Goal: Information Seeking & Learning: Find specific fact

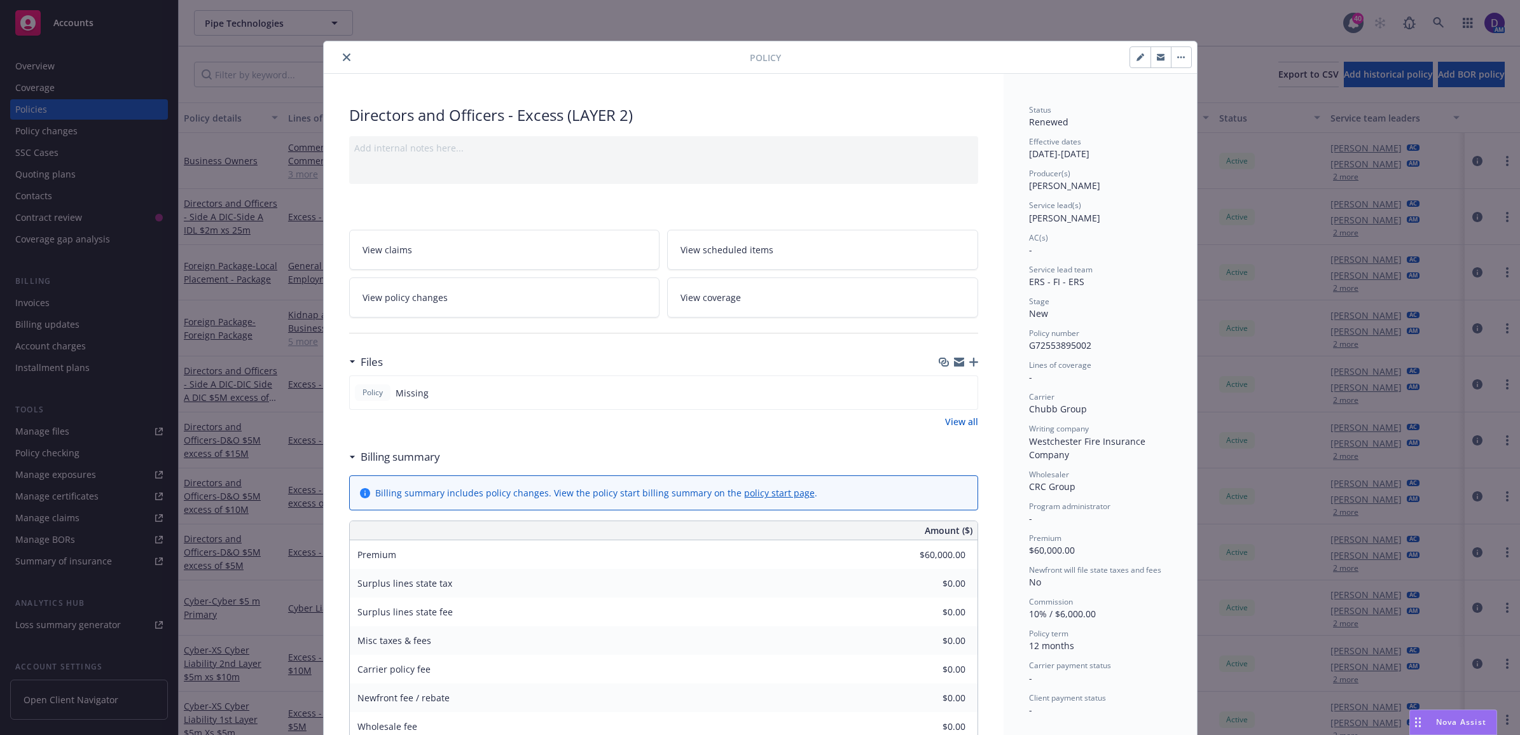
click at [343, 55] on icon "close" at bounding box center [347, 57] width 8 height 8
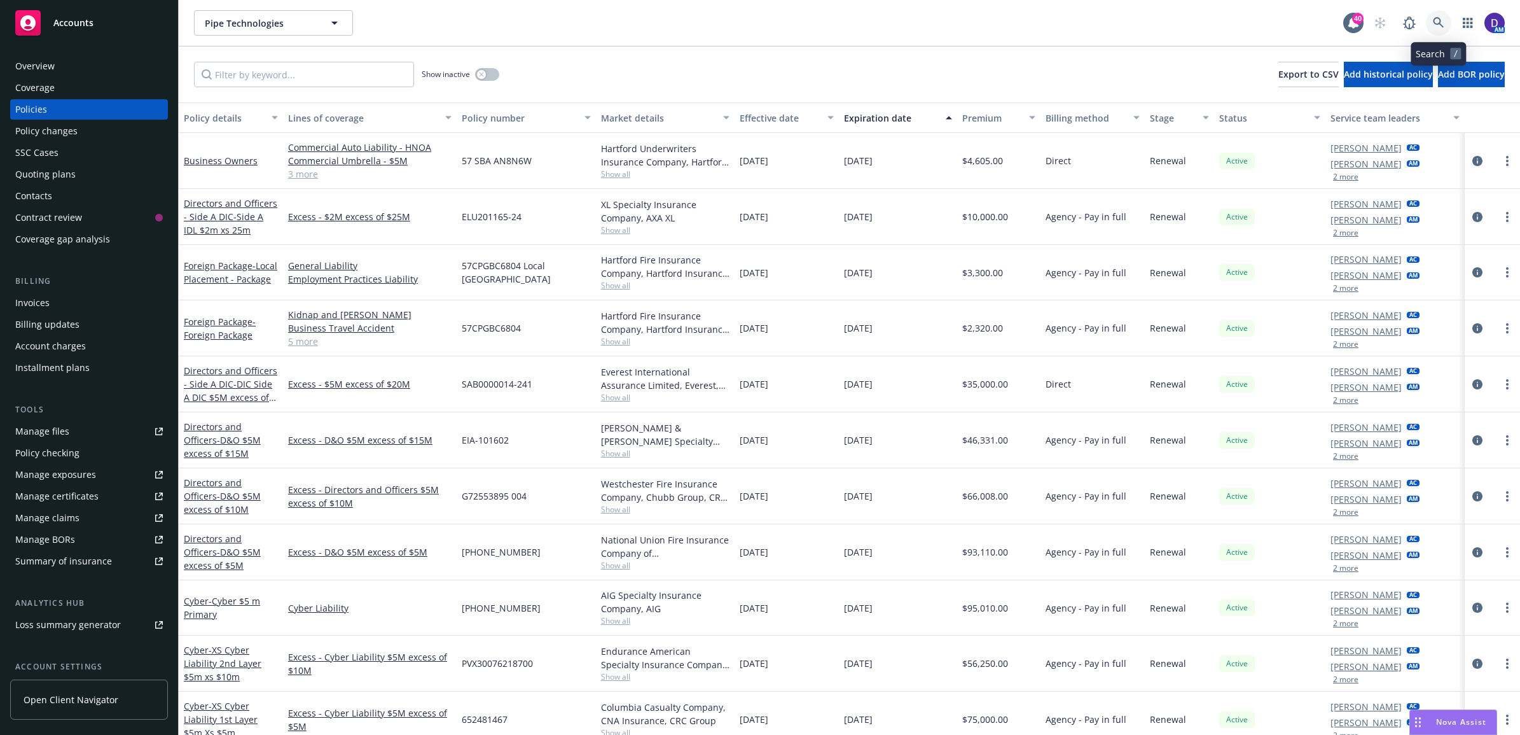
click at [1430, 25] on link at bounding box center [1438, 22] width 25 height 25
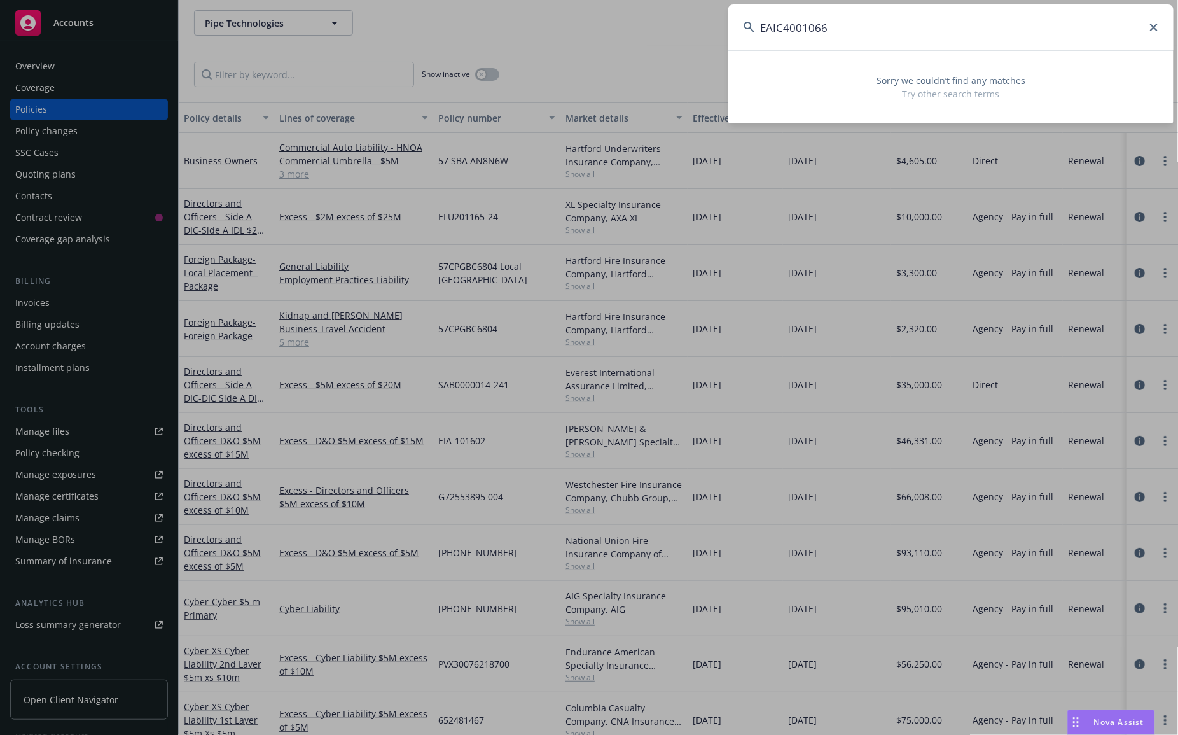
drag, startPoint x: 777, startPoint y: 7, endPoint x: 685, endPoint y: -11, distance: 94.1
click at [685, 0] on html "Accounts Overview Coverage Policies Policy changes SSC Cases Quoting plans Cont…" at bounding box center [589, 367] width 1178 height 735
paste input "G72553895002"
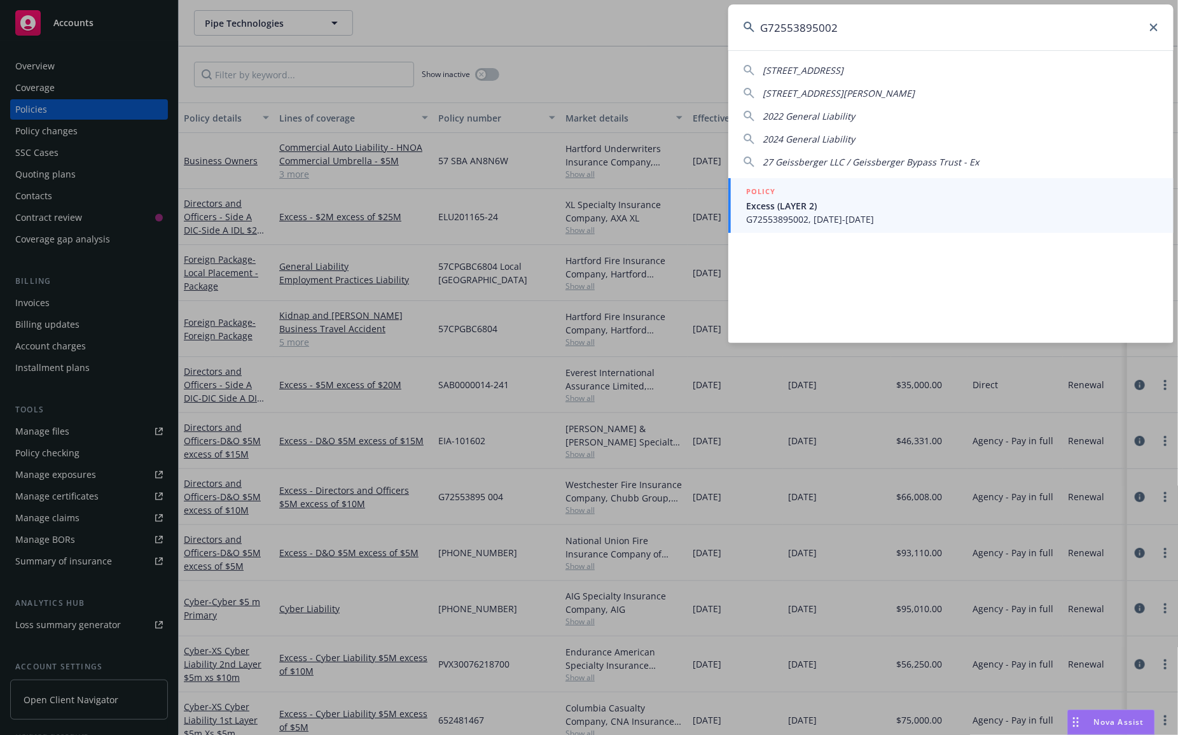
type input "G72553895002"
click at [897, 205] on span "Excess (LAYER 2)" at bounding box center [952, 205] width 412 height 13
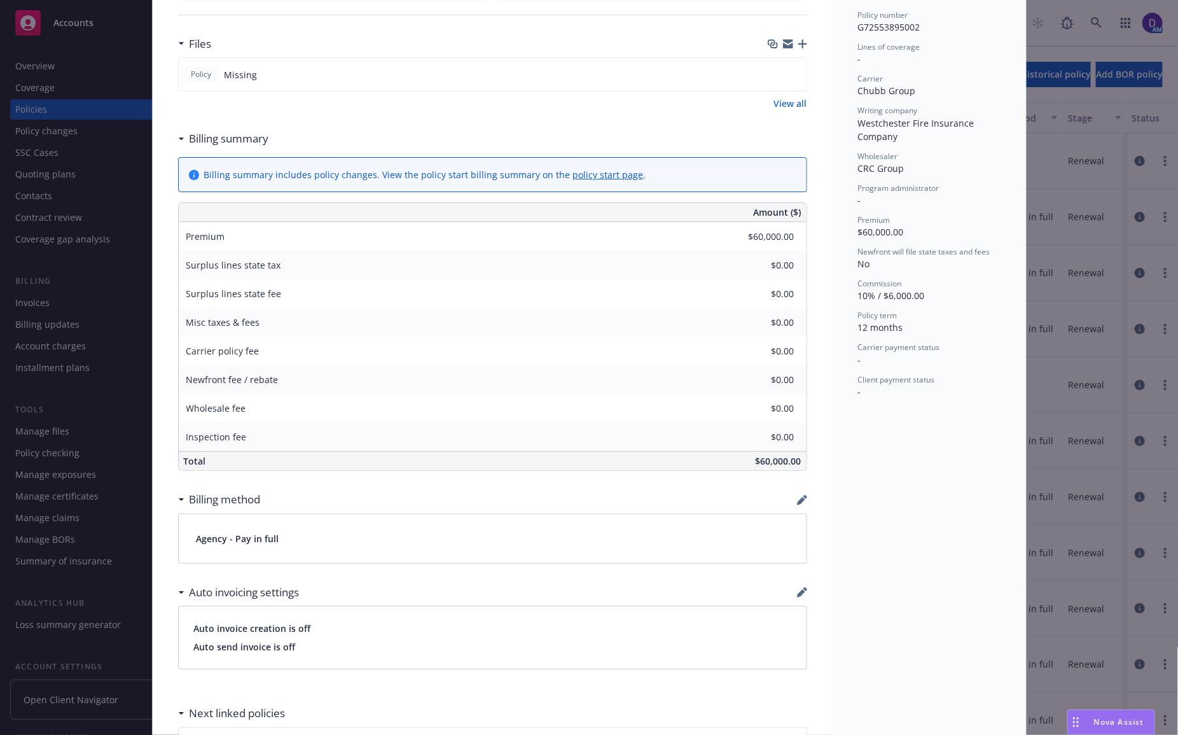
scroll to position [80, 0]
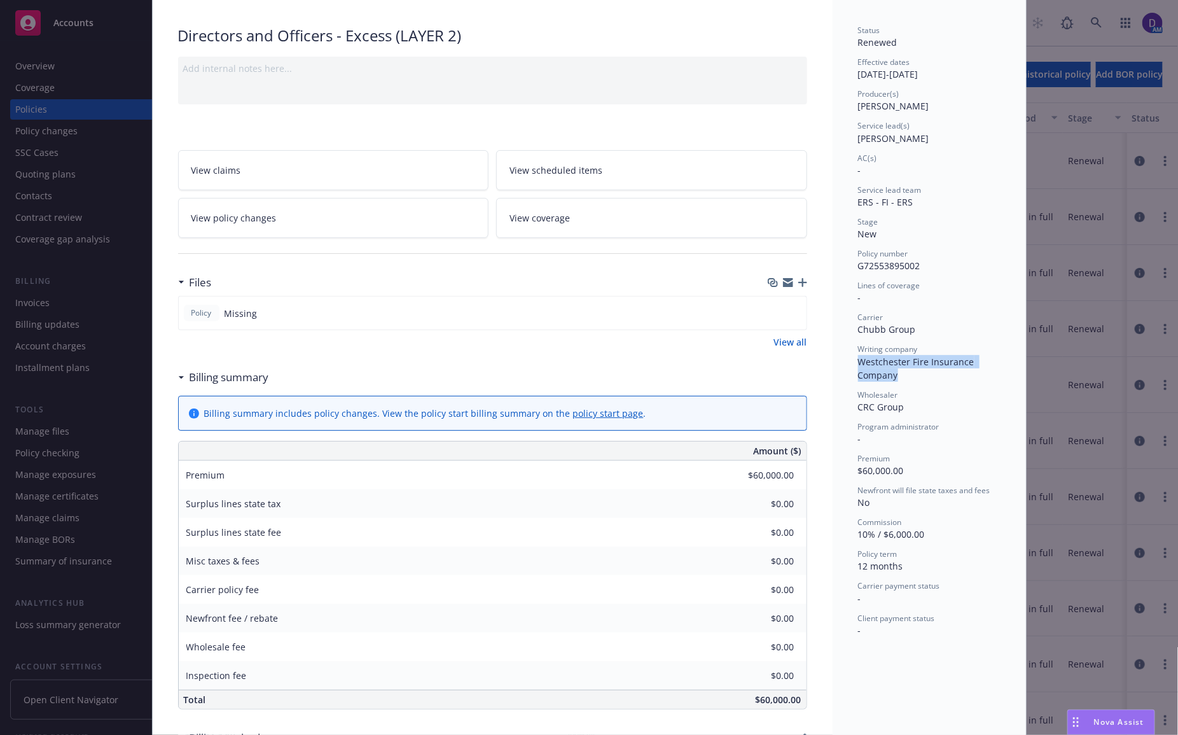
drag, startPoint x: 895, startPoint y: 371, endPoint x: 854, endPoint y: 361, distance: 42.6
click at [858, 361] on div "Writing company Westchester Fire Insurance Company" at bounding box center [929, 362] width 142 height 38
copy span "Westchester Fire Insurance Company"
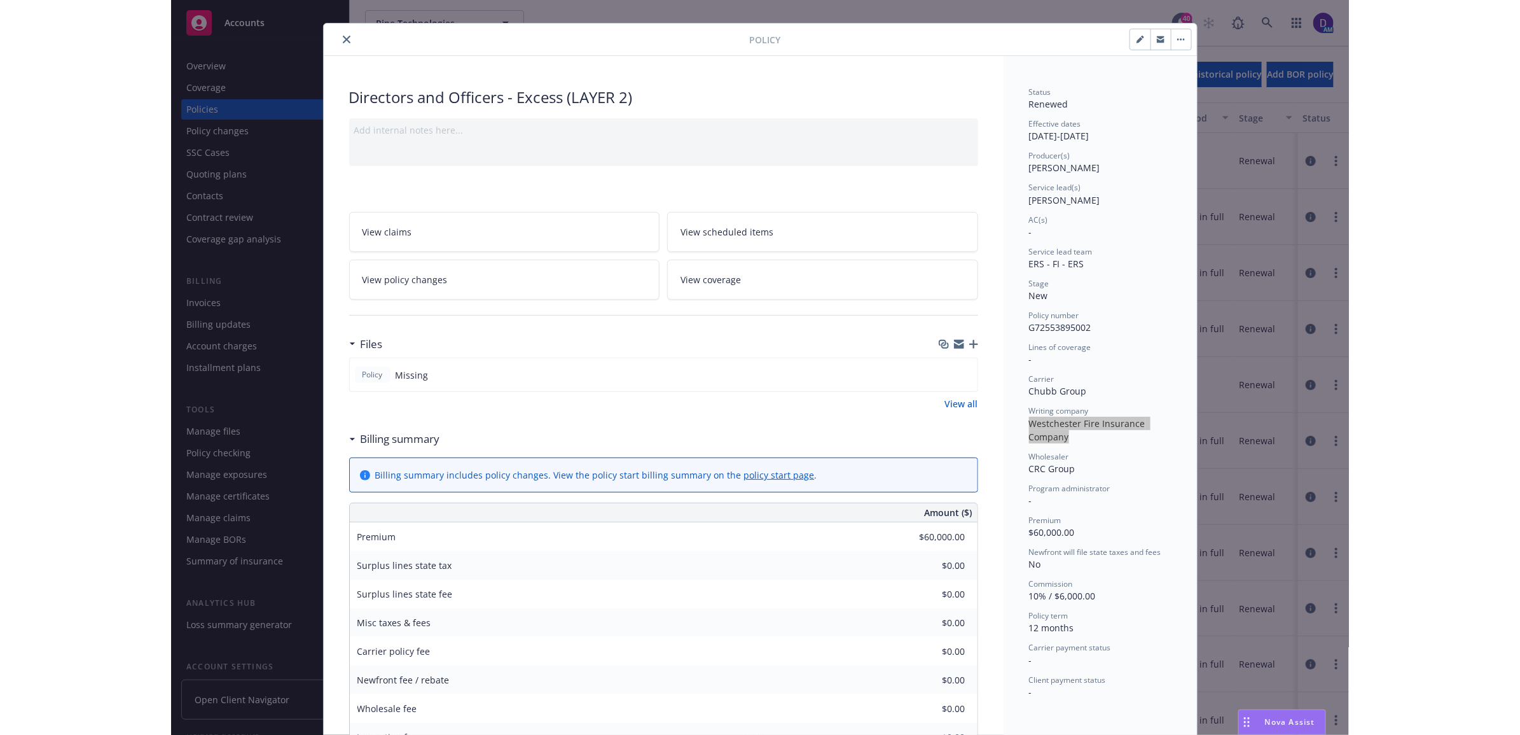
scroll to position [0, 0]
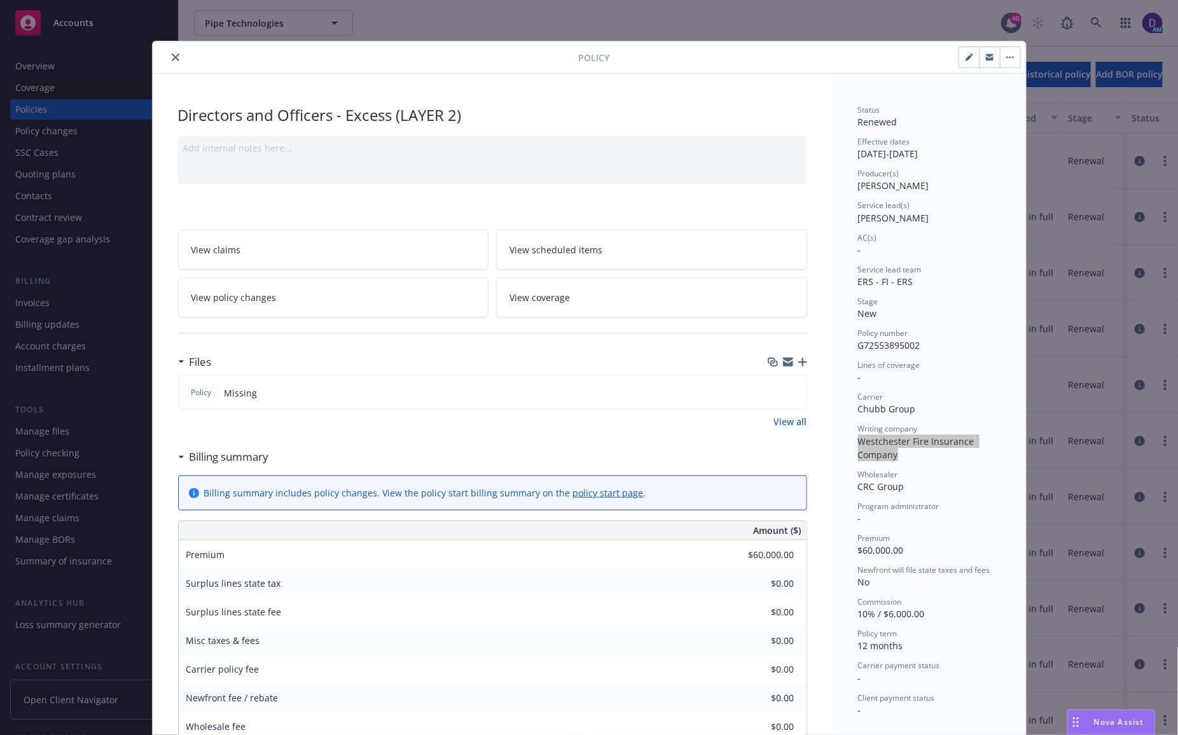
click at [173, 57] on icon "close" at bounding box center [176, 57] width 8 height 8
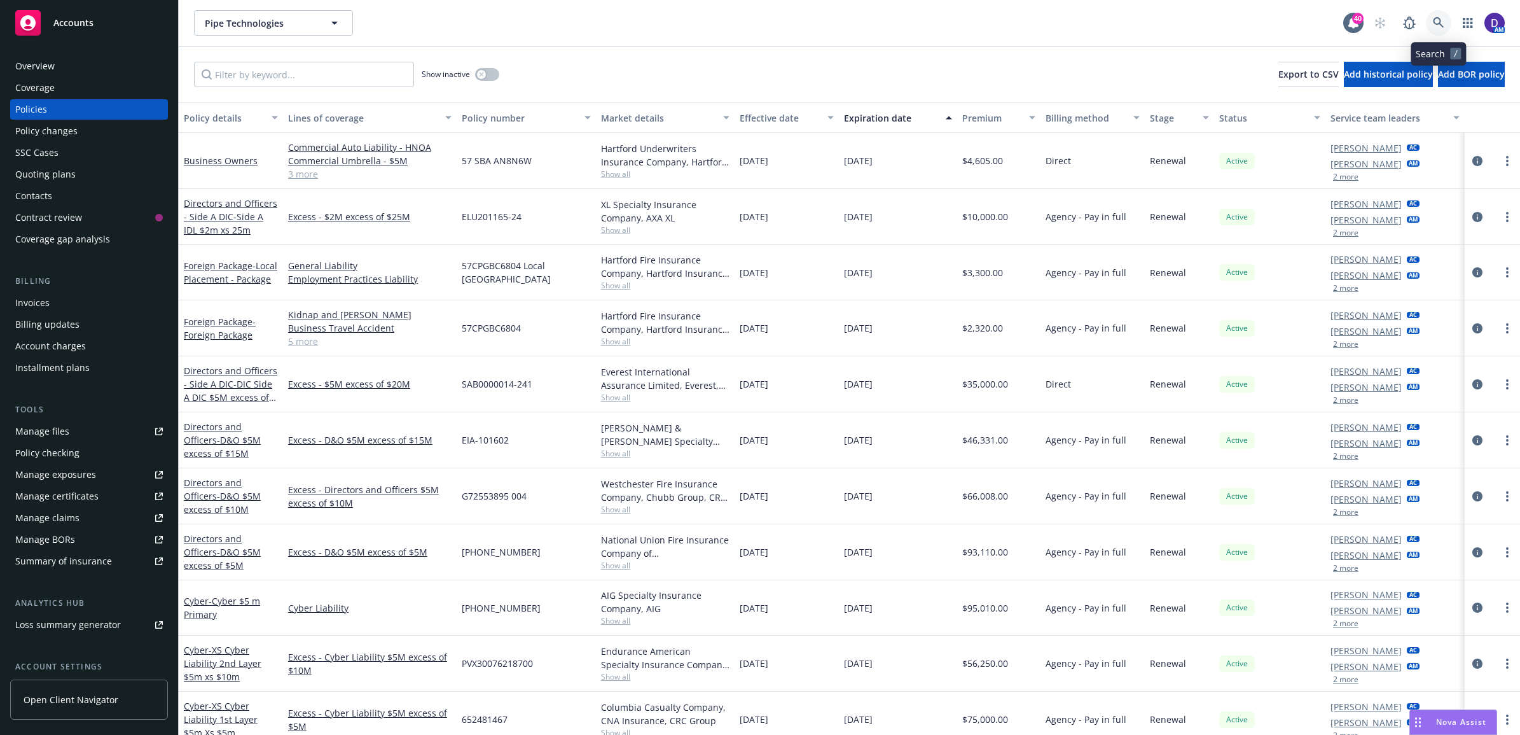
click at [1439, 22] on icon at bounding box center [1438, 22] width 11 height 11
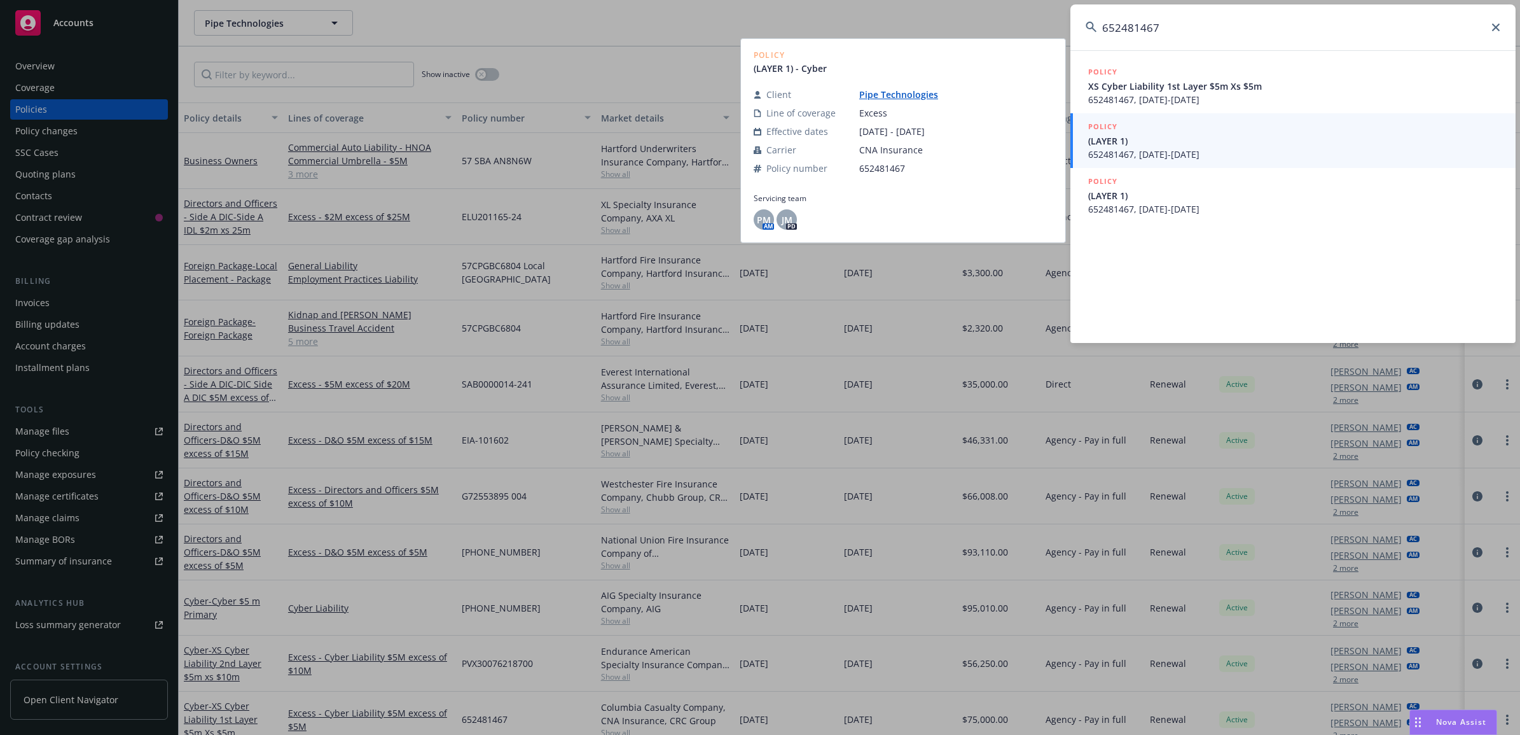
type input "652481467"
click at [1228, 143] on span "(LAYER 1)" at bounding box center [1294, 140] width 412 height 13
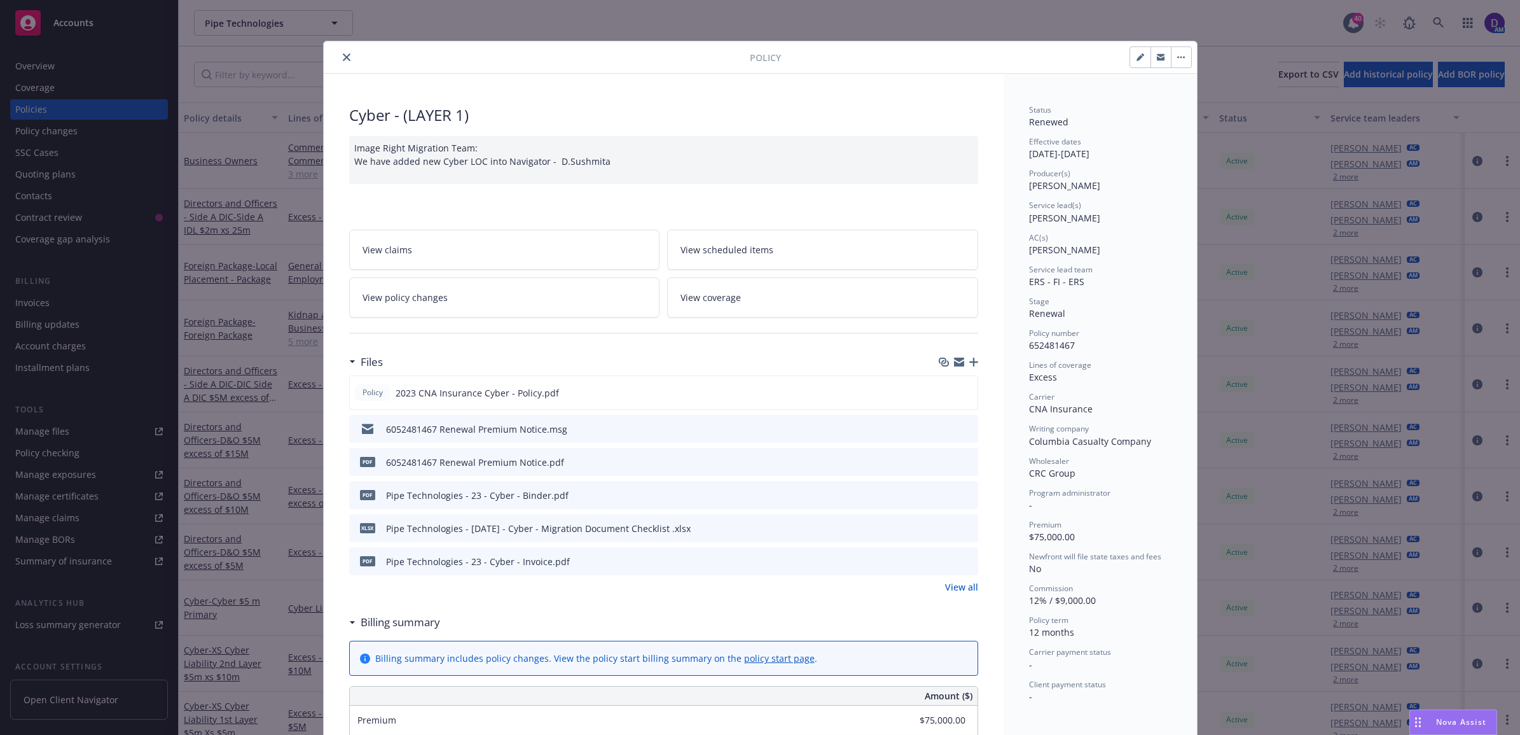
click at [343, 61] on icon "close" at bounding box center [347, 57] width 8 height 8
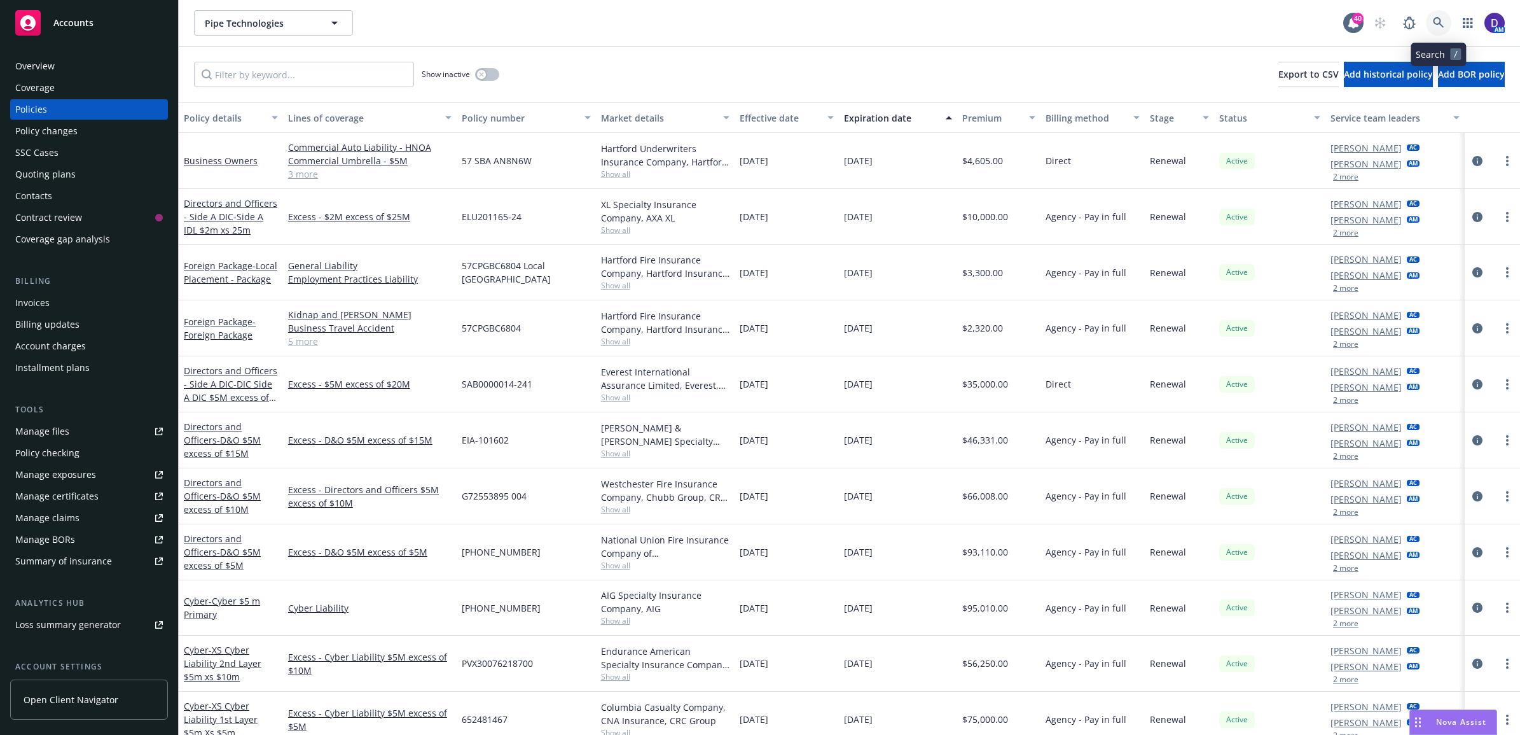
click at [1439, 25] on icon at bounding box center [1438, 22] width 11 height 11
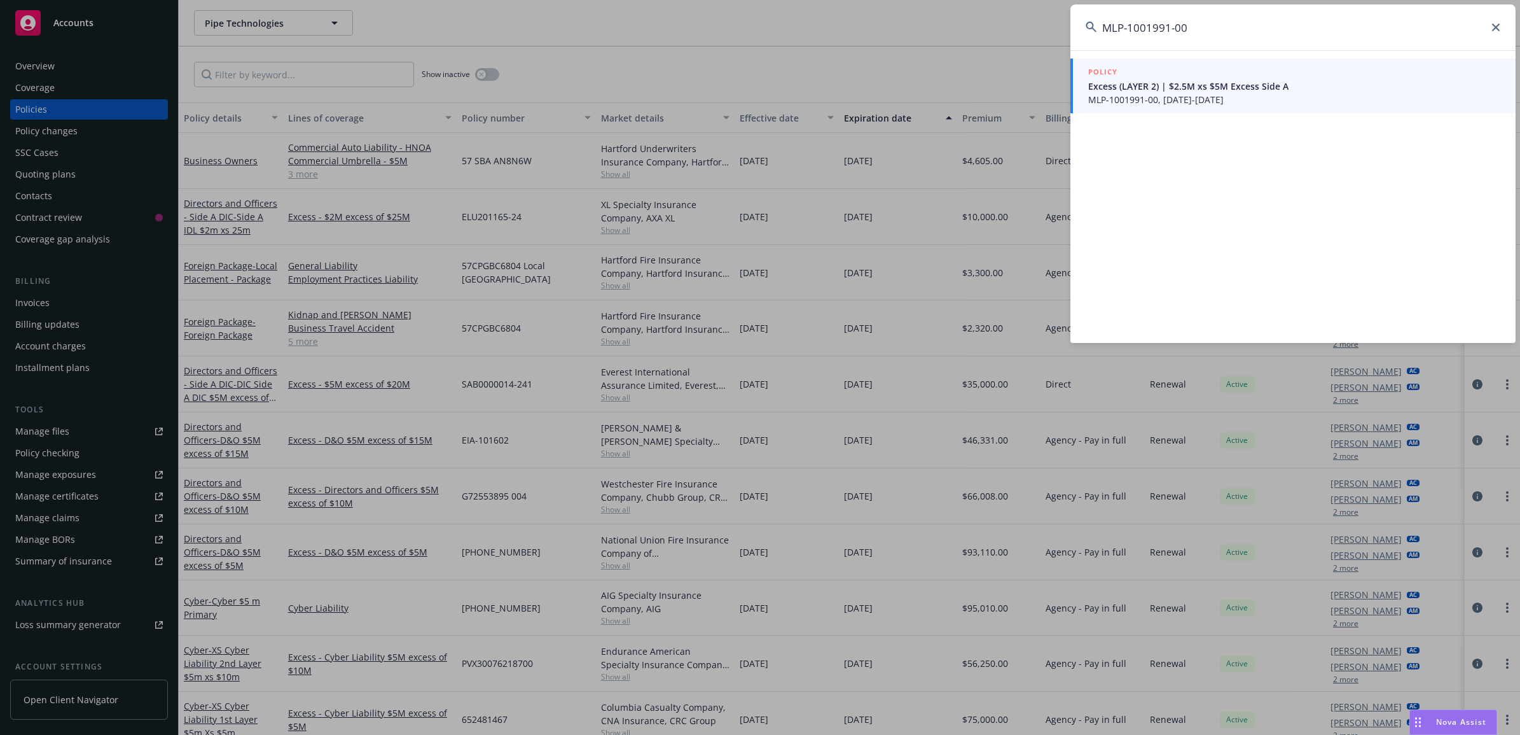
type input "MLP-1001991-00"
click at [1191, 90] on span "Excess (LAYER 2) | $2.5M xs $5M Excess Side A" at bounding box center [1294, 86] width 412 height 13
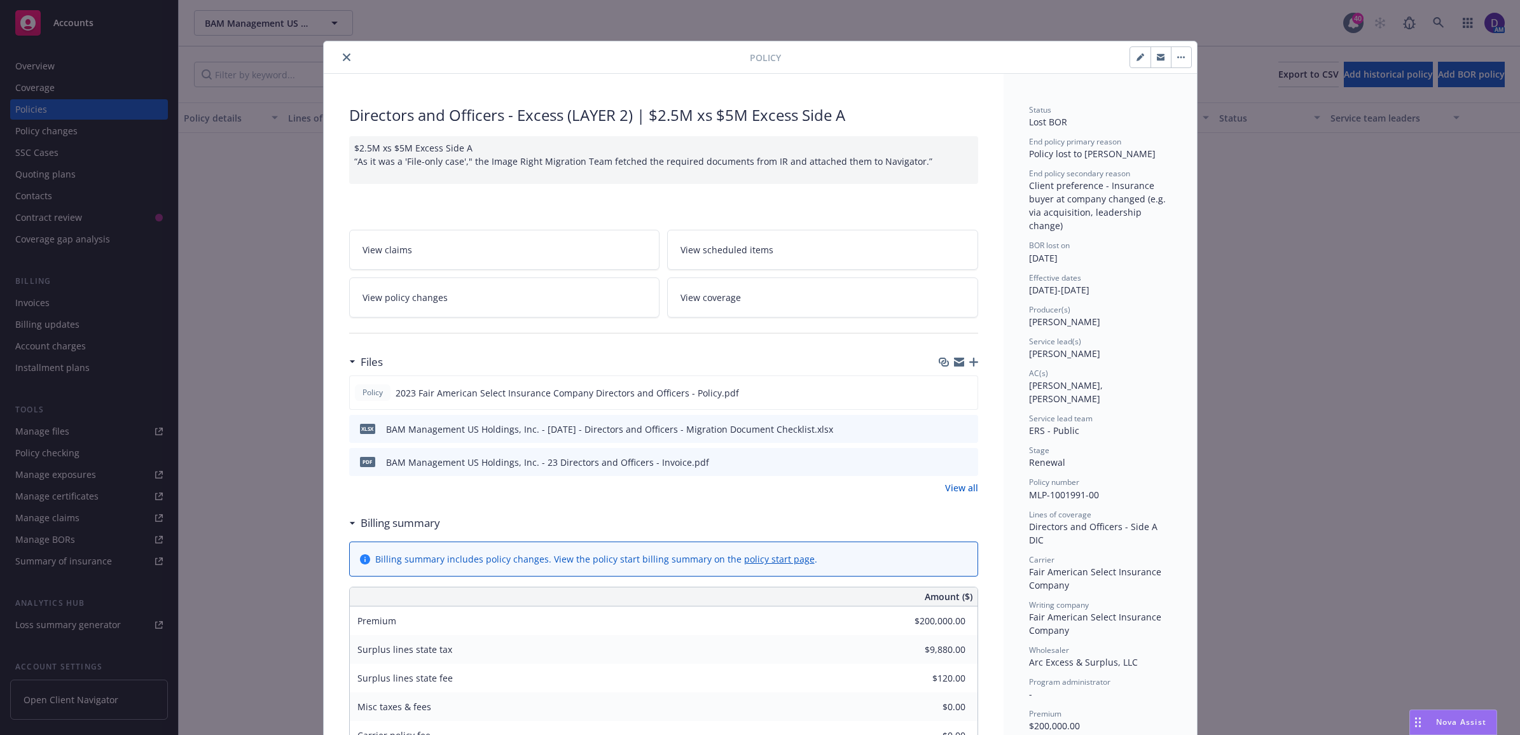
click at [329, 55] on div at bounding box center [539, 57] width 421 height 15
click at [339, 55] on button "close" at bounding box center [346, 57] width 15 height 15
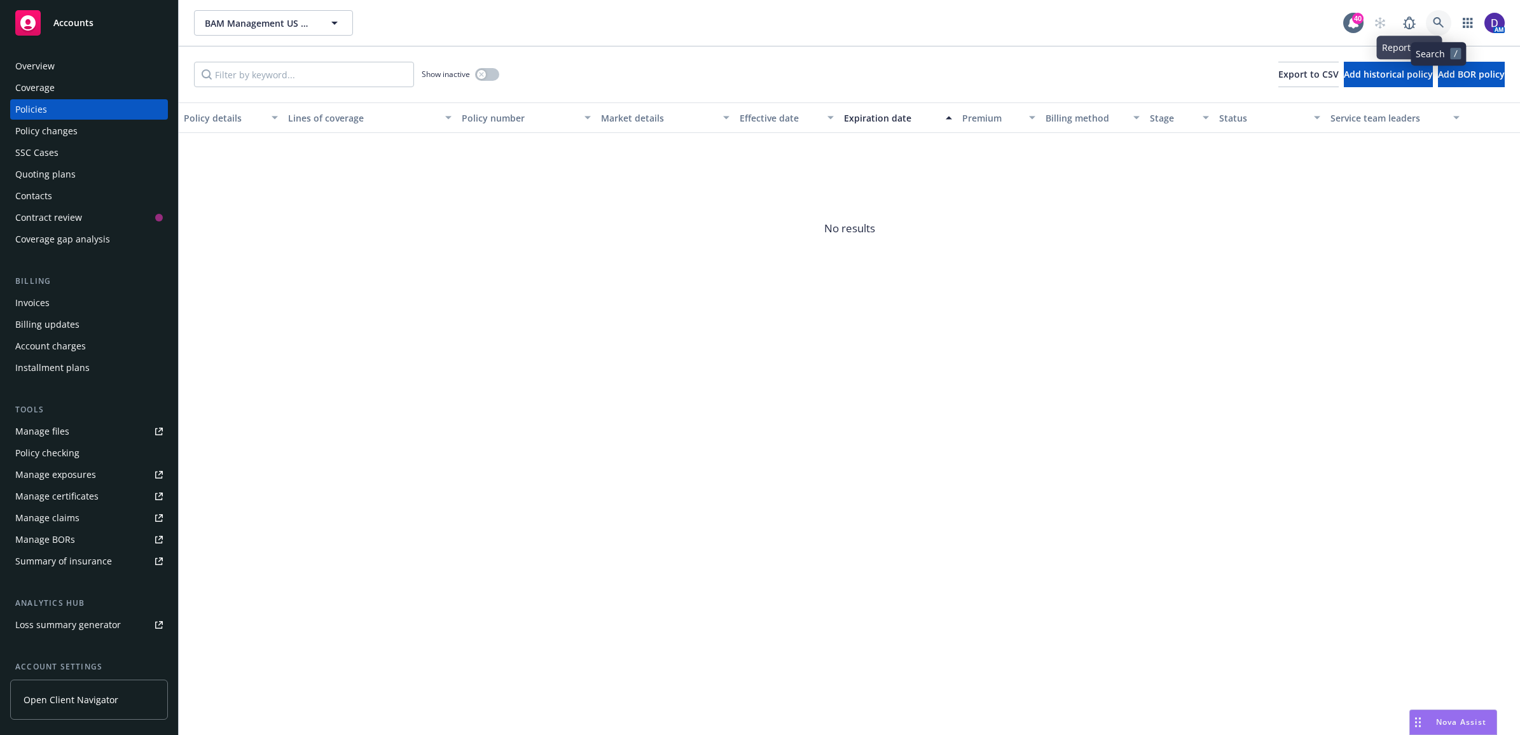
click at [1433, 16] on link at bounding box center [1438, 22] width 25 height 25
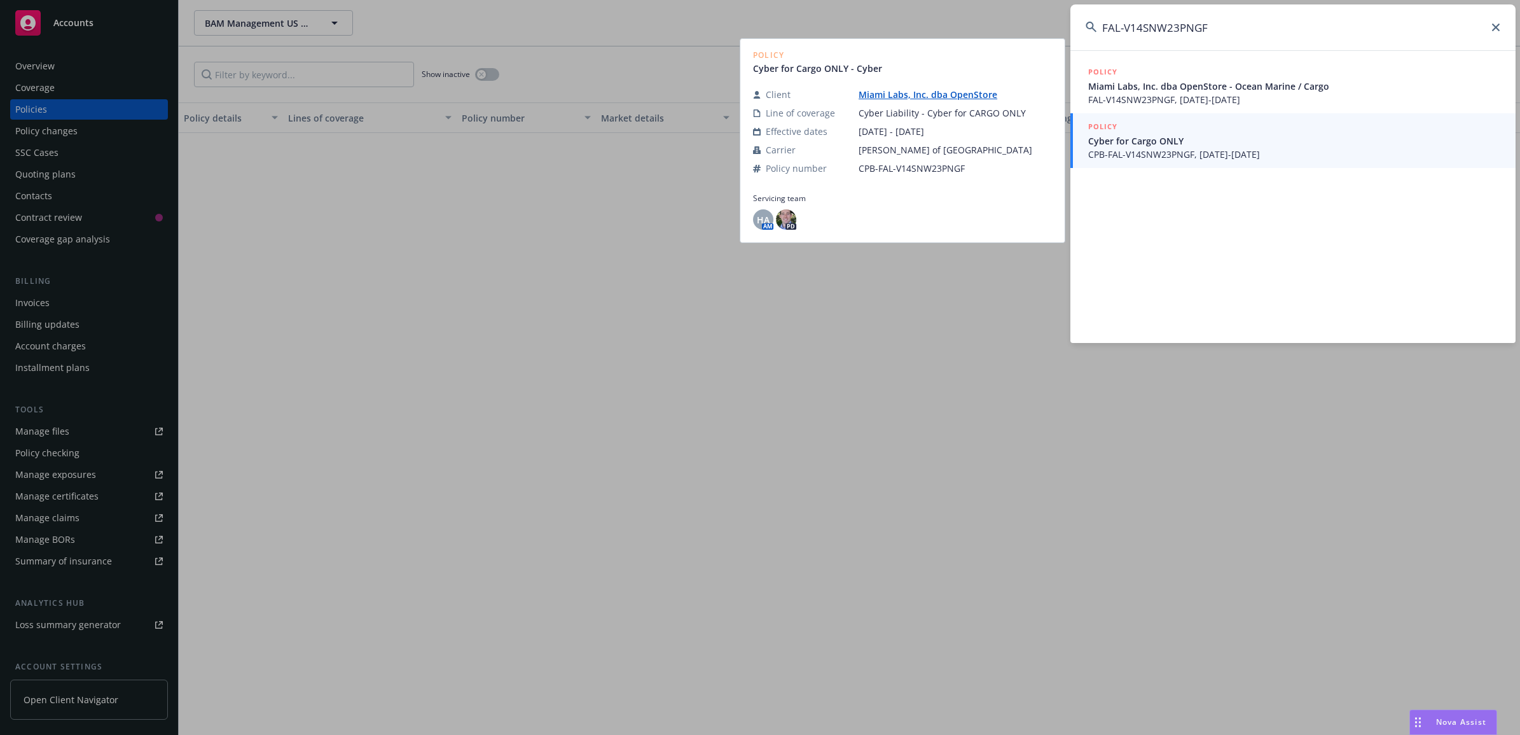
type input "FAL-V14SNW23PNGF"
click at [1254, 156] on span "CPB-FAL-V14SNW23PNGF, [DATE]-[DATE]" at bounding box center [1294, 154] width 412 height 13
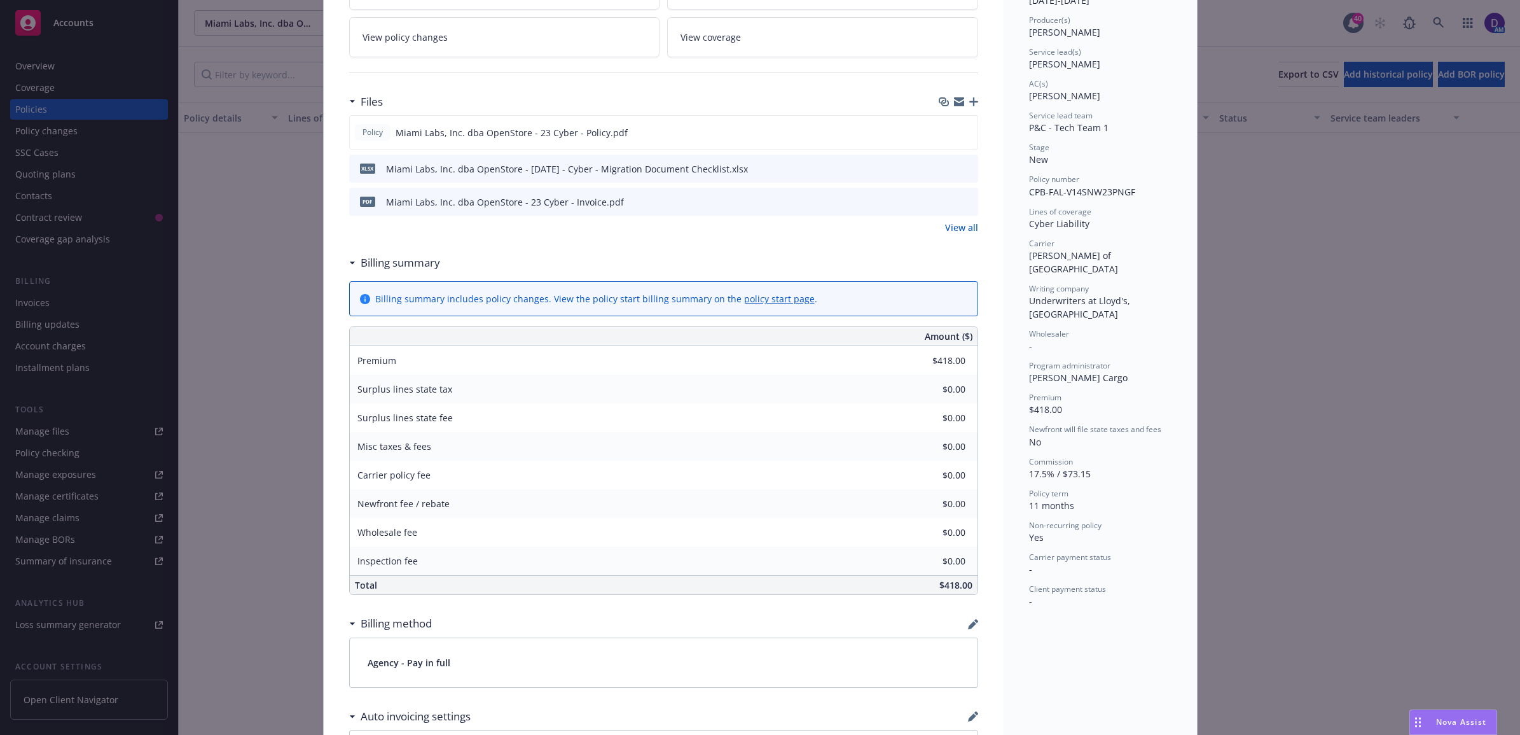
scroll to position [318, 0]
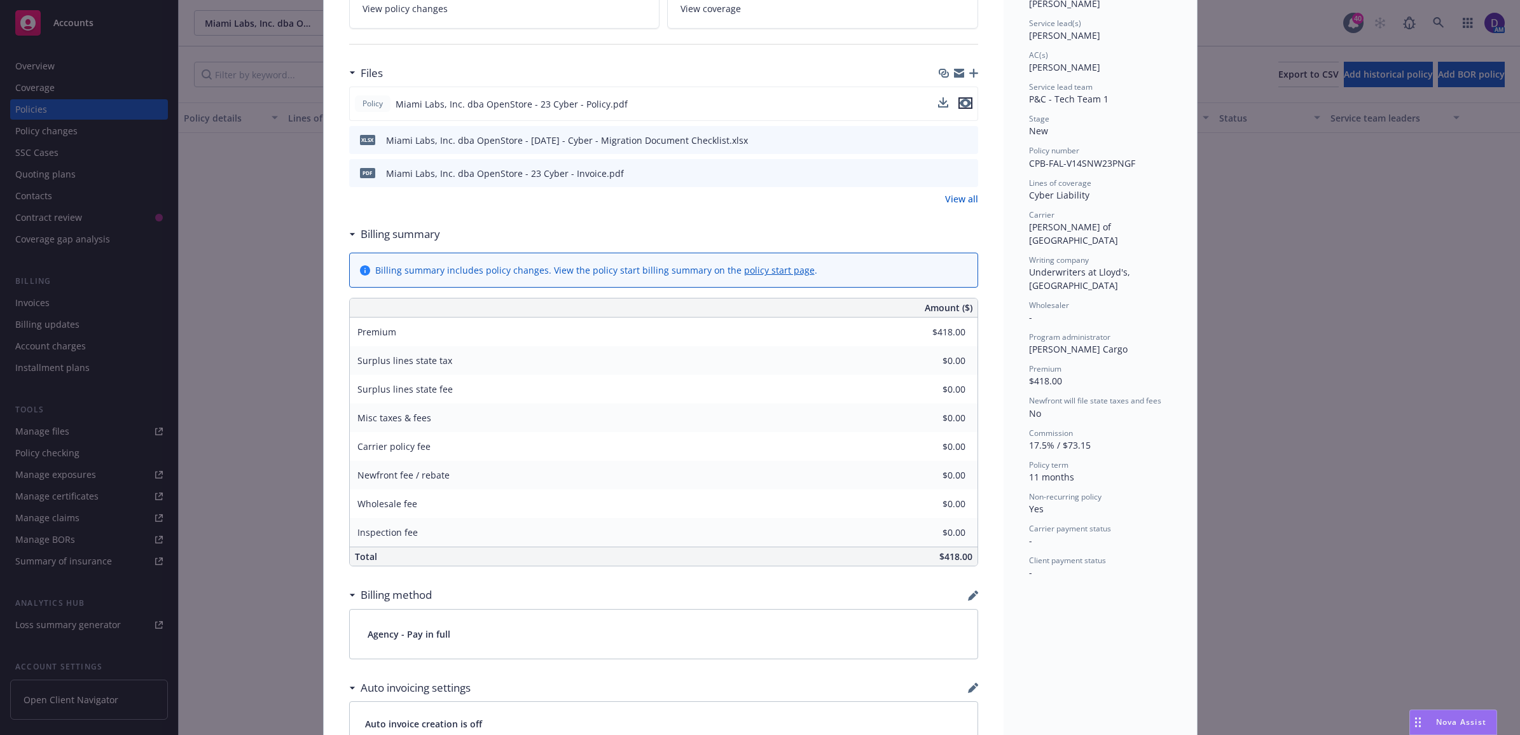
click at [964, 107] on icon "preview file" at bounding box center [965, 103] width 11 height 9
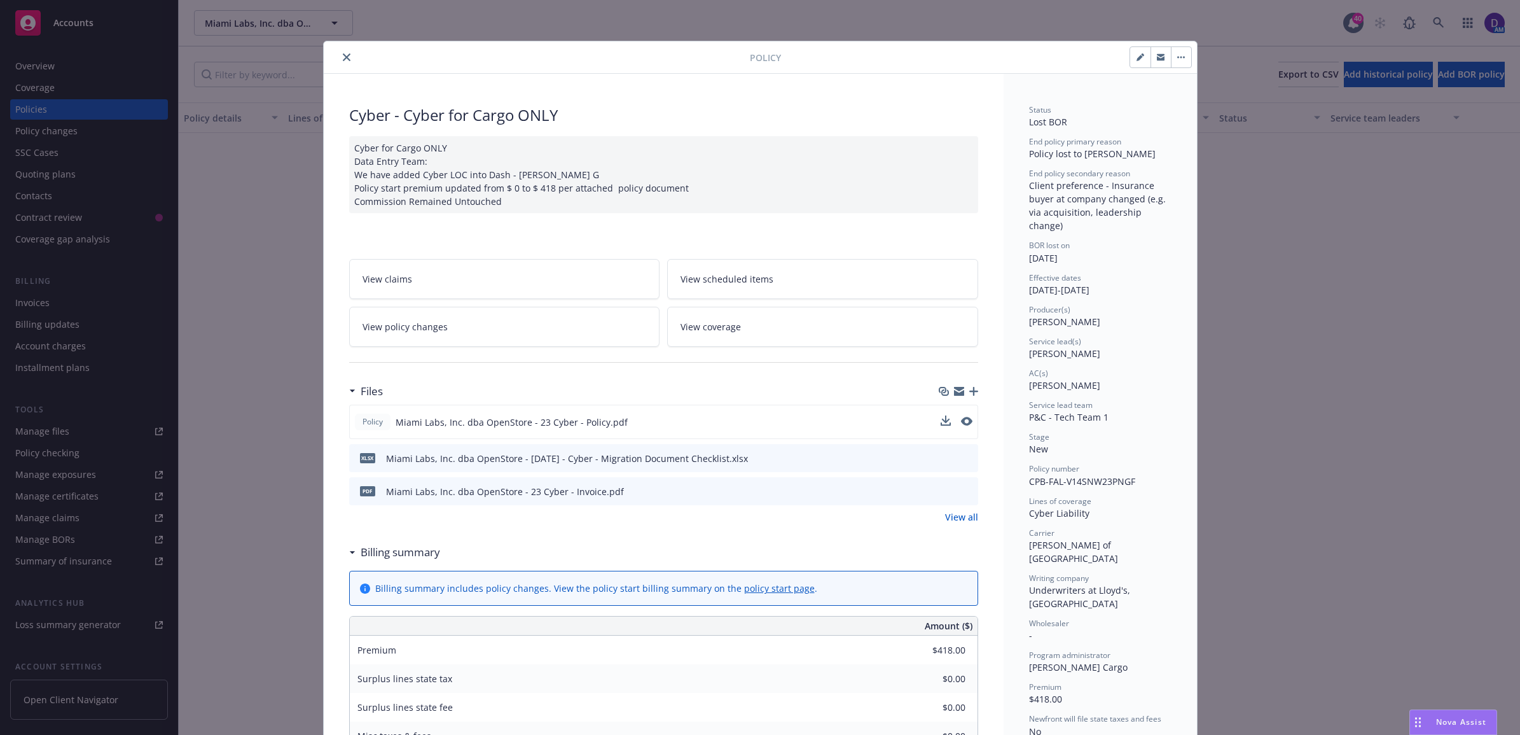
click at [343, 55] on icon "close" at bounding box center [347, 57] width 8 height 8
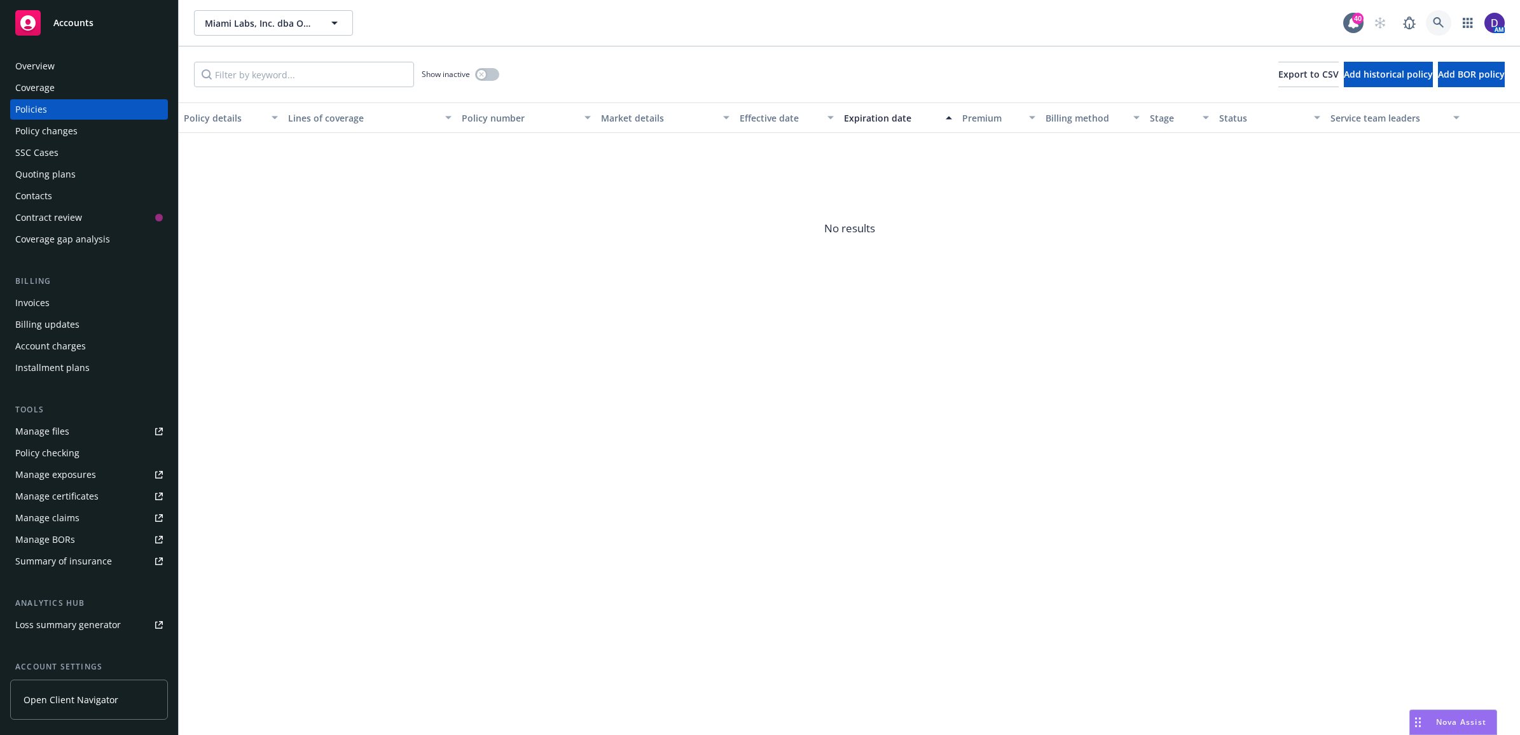
click at [1439, 24] on icon at bounding box center [1438, 22] width 11 height 11
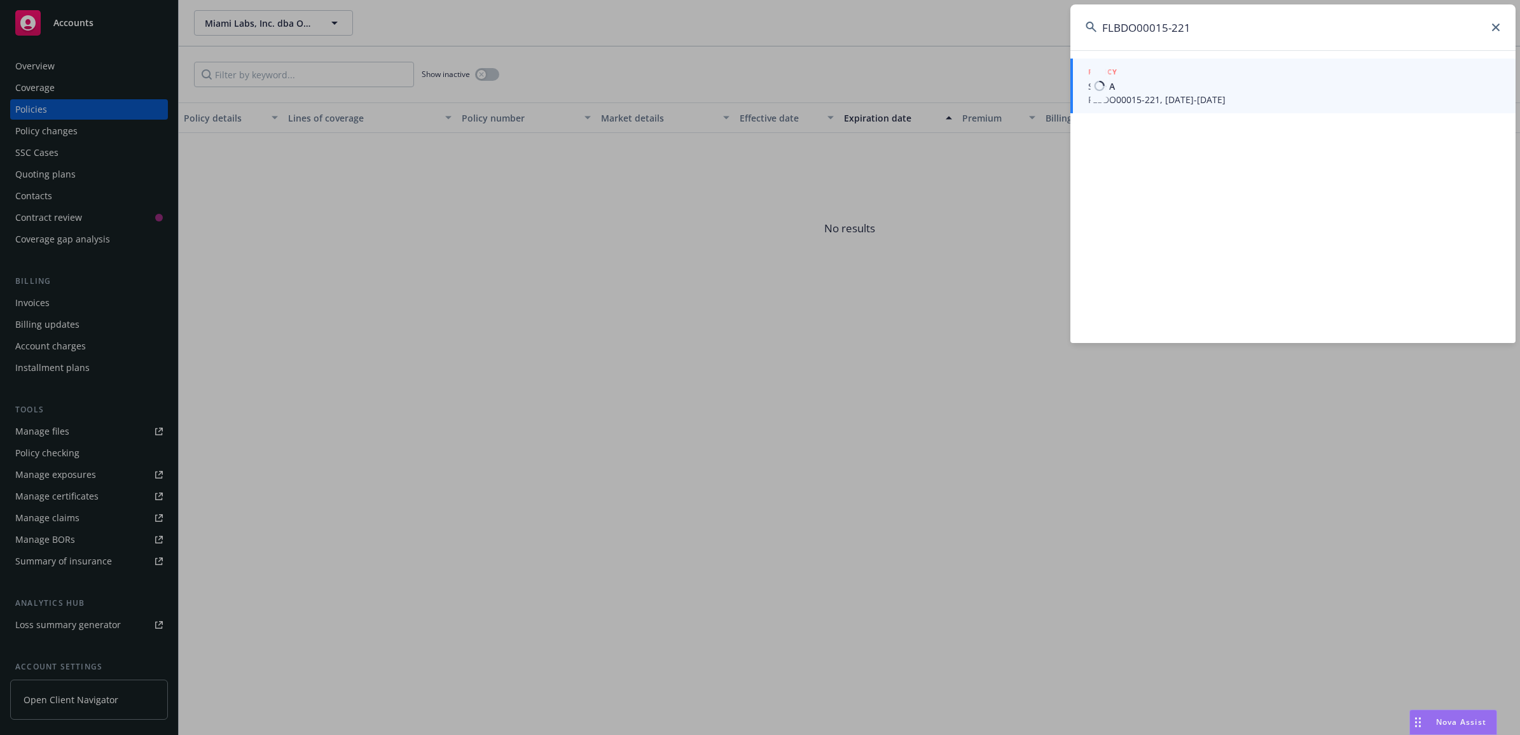
type input "FLBDO00015-221"
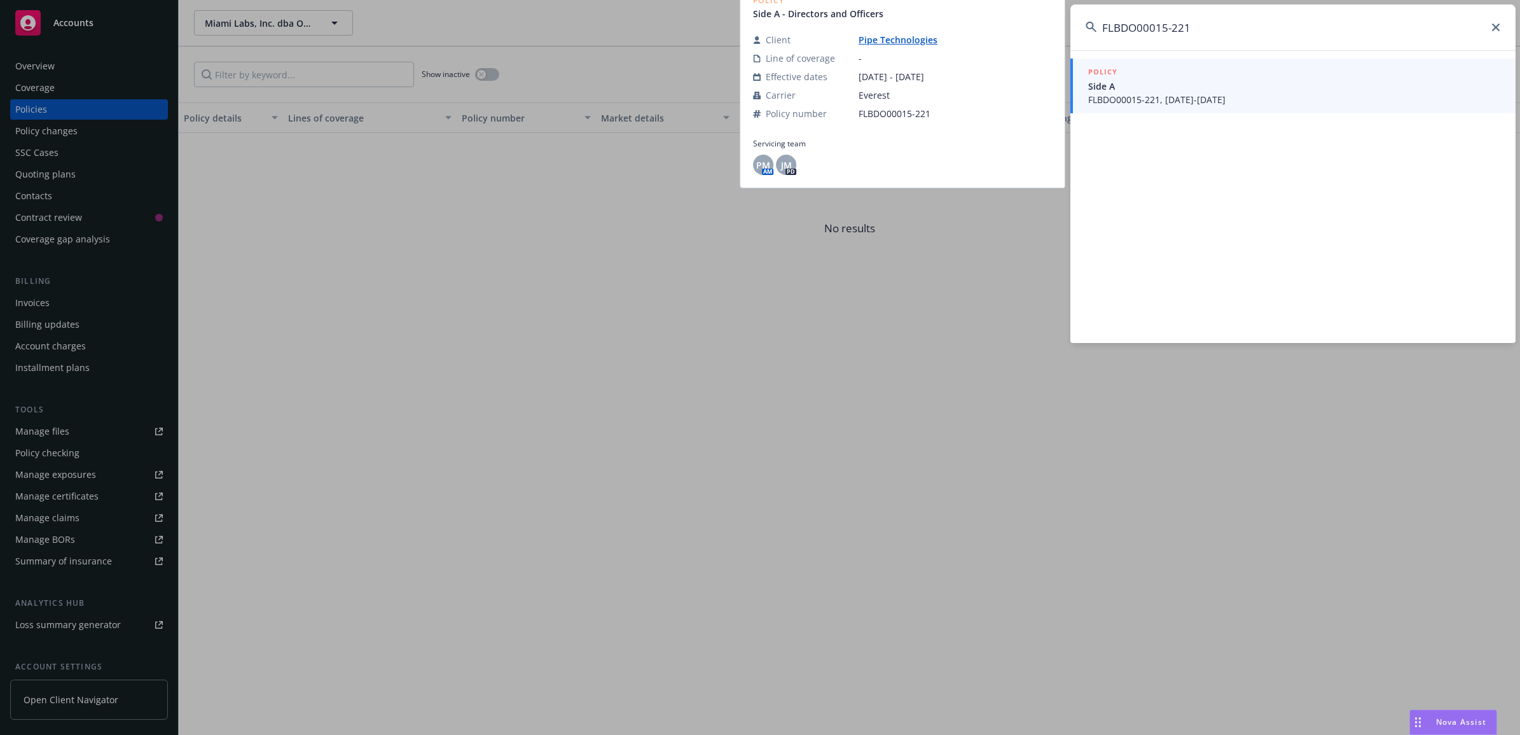
click at [1151, 95] on span "FLBDO00015-221, [DATE]-[DATE]" at bounding box center [1294, 99] width 412 height 13
